Goal: Task Accomplishment & Management: Use online tool/utility

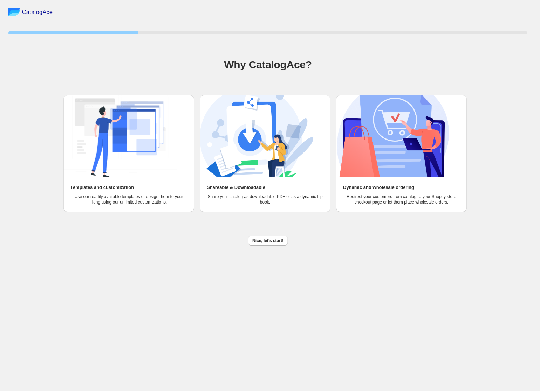
click at [264, 241] on span "Nice, let's start!" at bounding box center [267, 241] width 31 height 6
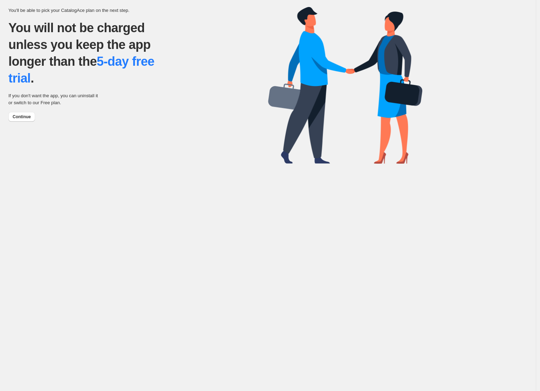
click at [21, 117] on span "Continue" at bounding box center [22, 117] width 18 height 6
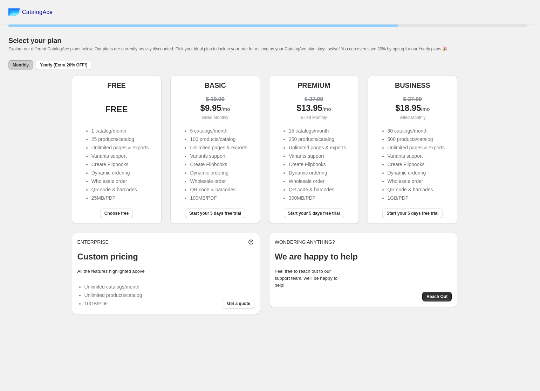
click at [429, 215] on span "Start your 5 days free trial" at bounding box center [412, 214] width 52 height 6
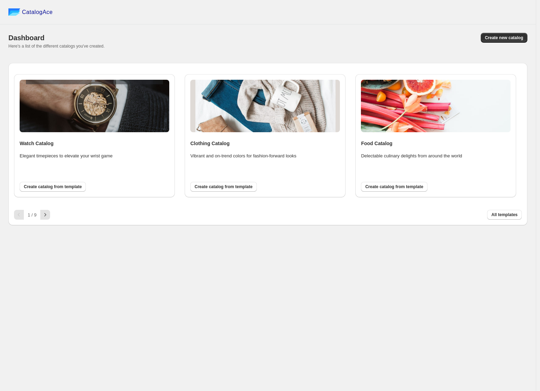
click at [498, 215] on span "All templates" at bounding box center [504, 215] width 26 height 6
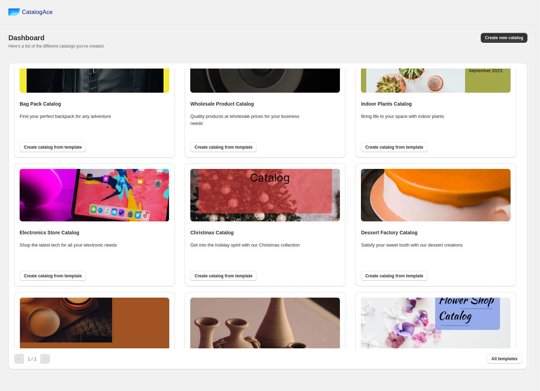
scroll to position [886, 0]
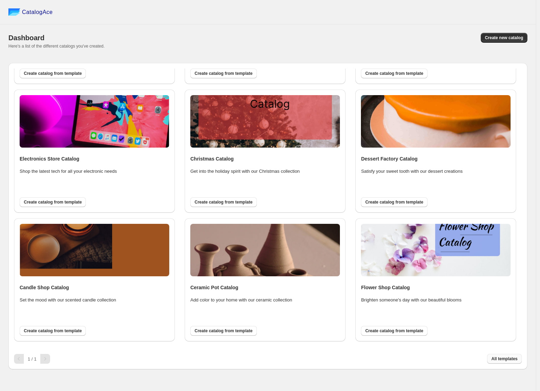
click at [498, 359] on span "All templates" at bounding box center [504, 359] width 26 height 6
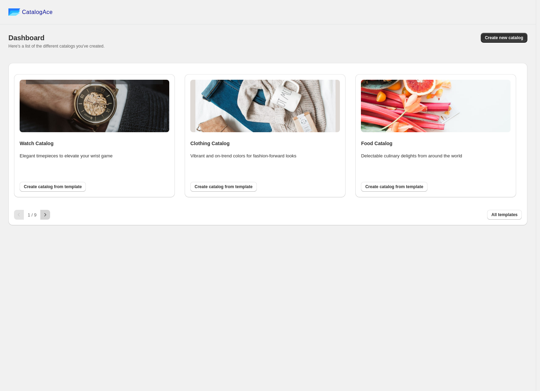
click at [42, 217] on icon "button" at bounding box center [45, 214] width 7 height 7
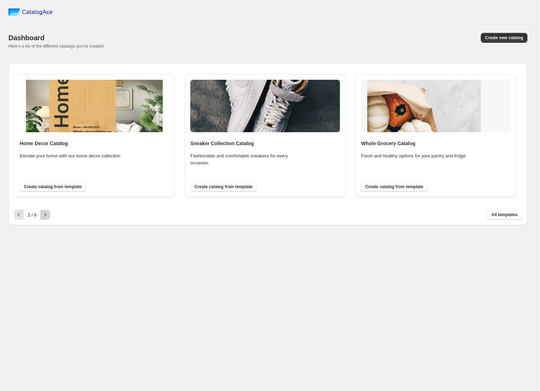
click at [44, 216] on icon "button" at bounding box center [45, 214] width 7 height 7
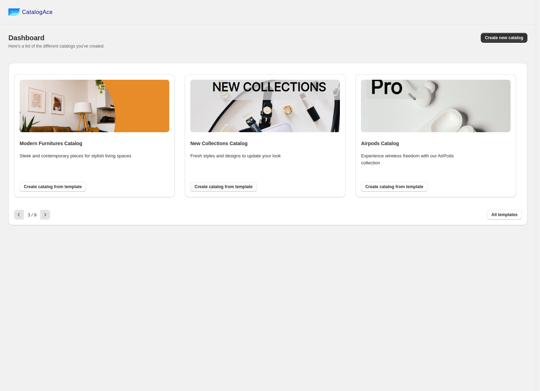
click at [225, 188] on span "Create catalog from template" at bounding box center [223, 187] width 58 height 6
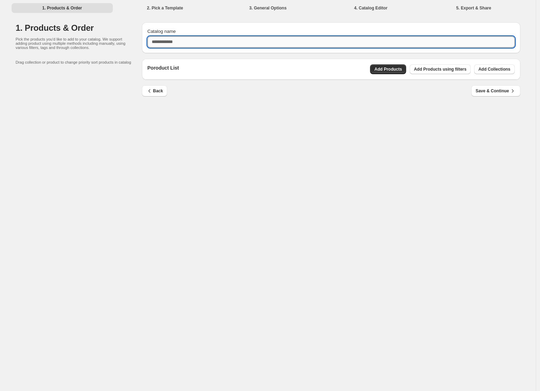
click at [177, 39] on input "Catalog name" at bounding box center [330, 41] width 367 height 11
type input "**********"
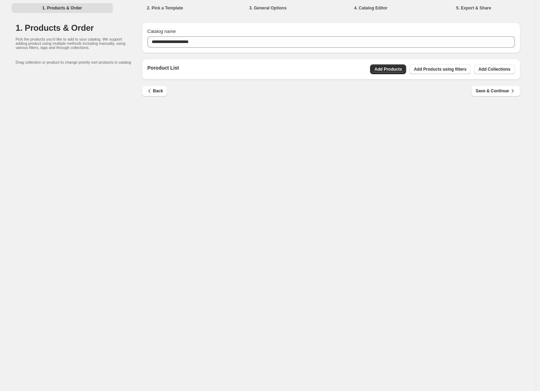
click at [309, 159] on div "**********" at bounding box center [267, 195] width 535 height 391
click at [492, 92] on span "Save & Continue" at bounding box center [495, 91] width 40 height 7
drag, startPoint x: 488, startPoint y: 98, endPoint x: 496, endPoint y: 93, distance: 9.4
click at [496, 93] on span "Save & Continue" at bounding box center [495, 91] width 40 height 7
click at [496, 92] on span "Save & Continue" at bounding box center [495, 91] width 40 height 7
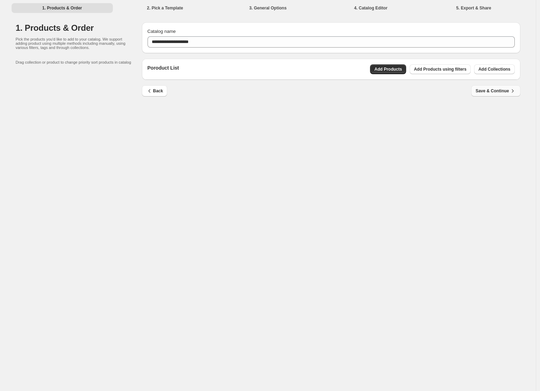
click at [496, 92] on span "Save & Continue" at bounding box center [495, 91] width 40 height 7
click at [73, 7] on li "1. Products & Order" at bounding box center [63, 8] width 102 height 10
click at [391, 71] on span "Add Products" at bounding box center [388, 70] width 28 height 6
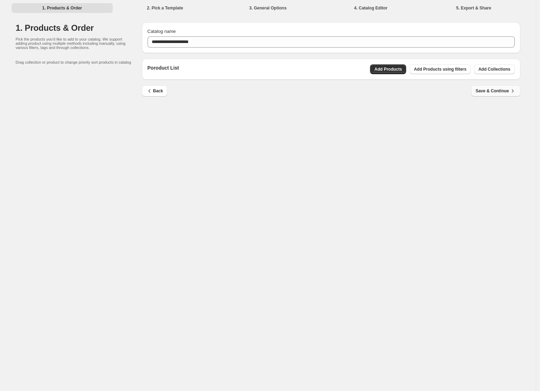
click at [437, 120] on div "**********" at bounding box center [267, 195] width 535 height 391
click at [490, 70] on span "Add Collections" at bounding box center [494, 70] width 32 height 6
click at [504, 92] on span "Save & Continue" at bounding box center [495, 91] width 40 height 7
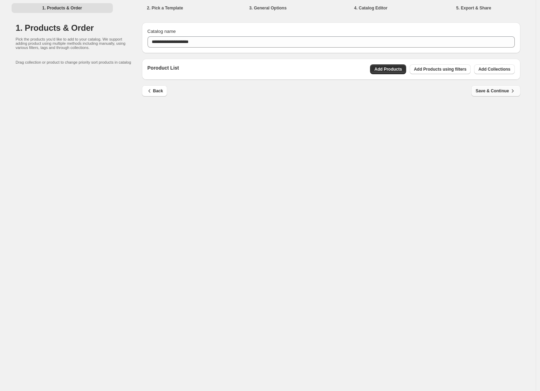
click at [504, 92] on span "Save & Continue" at bounding box center [495, 91] width 40 height 7
click at [159, 89] on span "Back" at bounding box center [154, 91] width 17 height 7
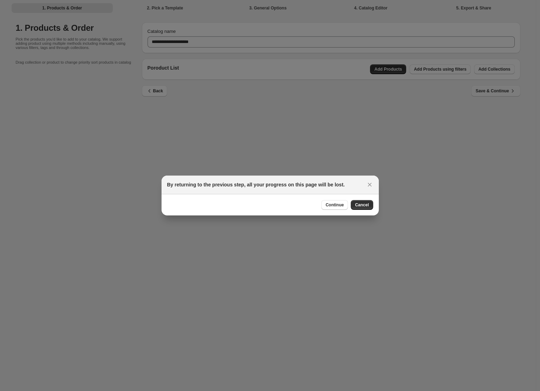
click at [332, 203] on span "Continue" at bounding box center [334, 205] width 18 height 6
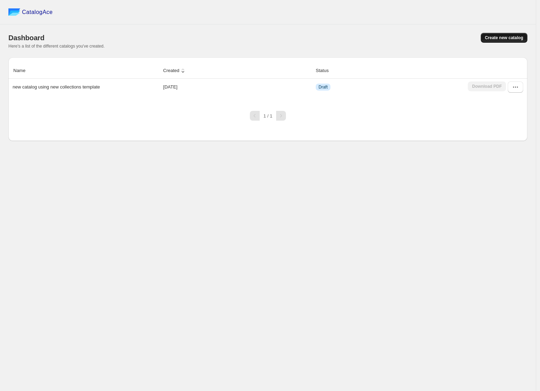
click at [494, 37] on span "Create new catalog" at bounding box center [504, 38] width 38 height 6
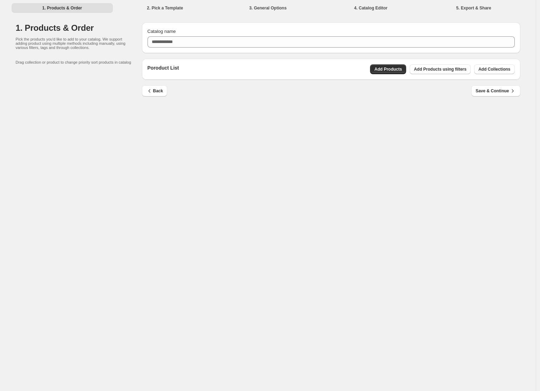
click at [165, 7] on li "2. Pick a Template" at bounding box center [165, 8] width 102 height 10
click at [273, 11] on li "3. General Options" at bounding box center [268, 8] width 102 height 10
click at [340, 130] on div "1. Products & Order 2. Pick a Template 3. General Options 4. Catalog Editor 5. …" at bounding box center [267, 195] width 535 height 391
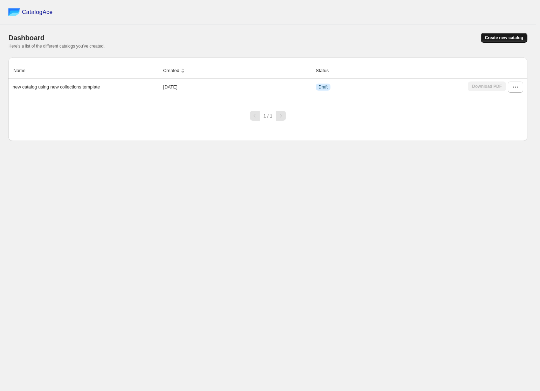
click at [493, 38] on span "Create new catalog" at bounding box center [504, 38] width 38 height 6
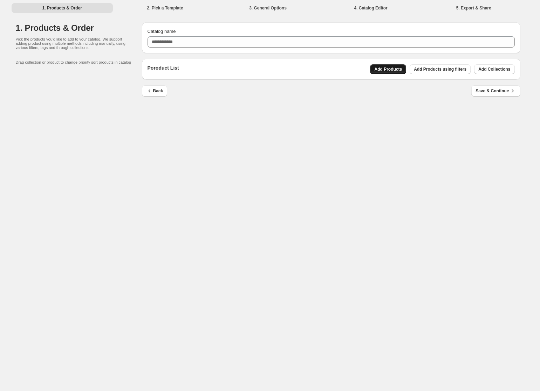
click at [389, 70] on span "Add Products" at bounding box center [388, 70] width 28 height 6
click at [452, 71] on span "Add Products using filters" at bounding box center [439, 70] width 53 height 6
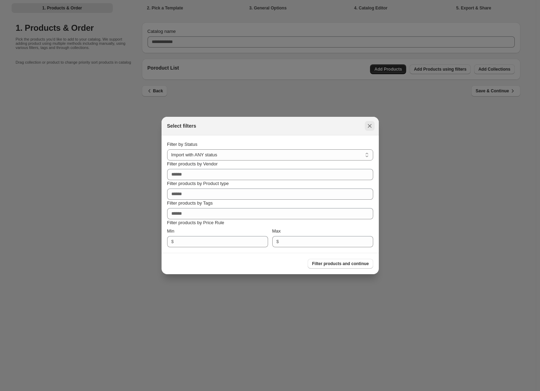
click at [368, 128] on icon ":rq:" at bounding box center [369, 126] width 7 height 7
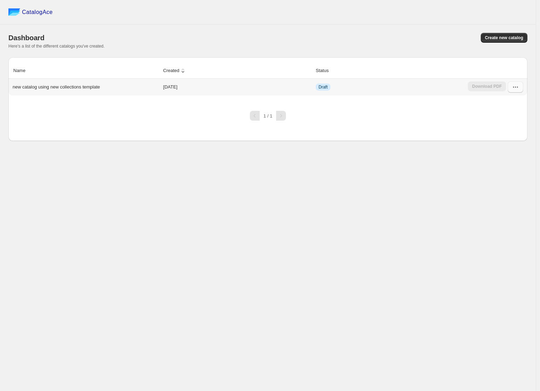
click at [514, 87] on icon "button" at bounding box center [514, 87] width 7 height 7
click at [76, 90] on p "new catalog using new collections template" at bounding box center [56, 87] width 87 height 7
click at [517, 88] on icon "button" at bounding box center [516, 87] width 1 height 1
click at [517, 164] on span "Delete" at bounding box center [512, 162] width 36 height 7
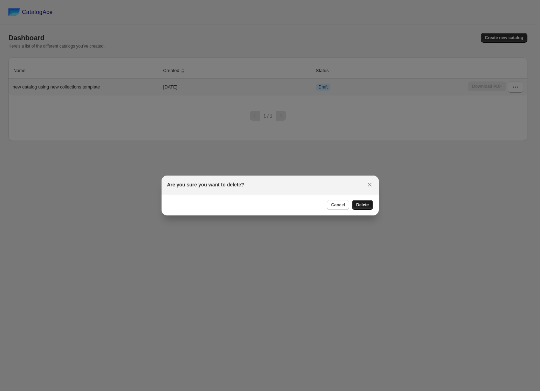
click at [369, 206] on button "Delete" at bounding box center [361, 205] width 21 height 10
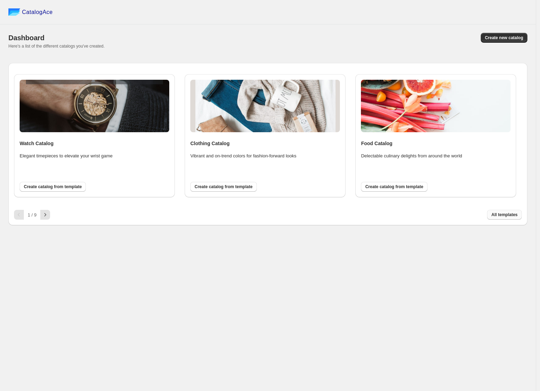
click at [511, 215] on span "All templates" at bounding box center [504, 215] width 26 height 6
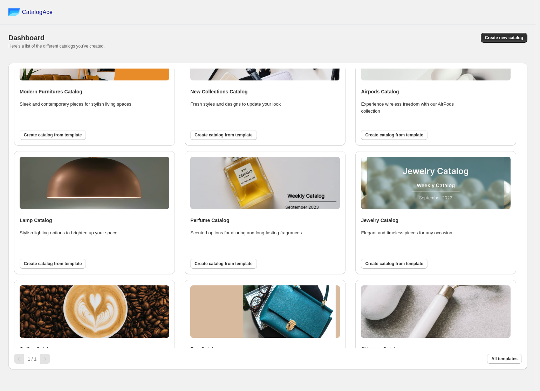
scroll to position [311, 0]
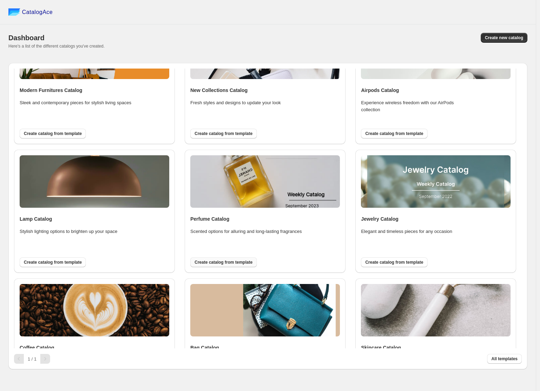
click at [242, 264] on span "Create catalog from template" at bounding box center [223, 263] width 58 height 6
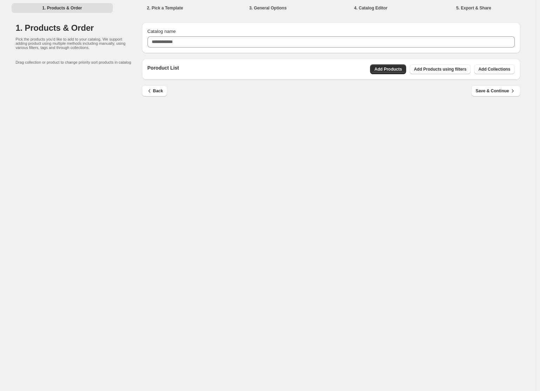
click at [300, 134] on div "1. Products & Order 2. Pick a Template 3. General Options 4. Catalog Editor 5. …" at bounding box center [267, 195] width 535 height 391
